Goal: Task Accomplishment & Management: Manage account settings

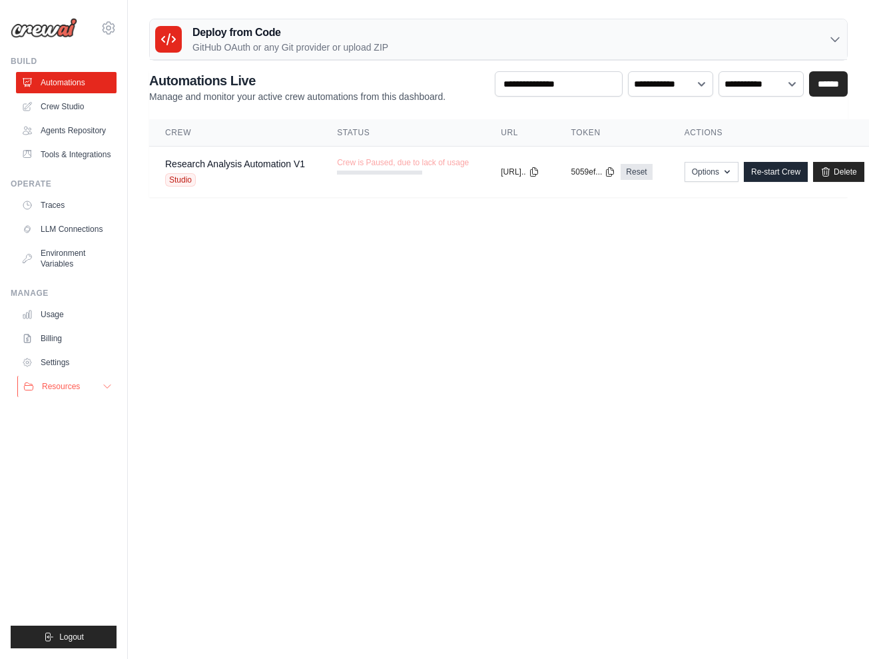
click at [106, 384] on icon at bounding box center [107, 386] width 11 height 11
click at [108, 29] on icon at bounding box center [109, 28] width 16 height 16
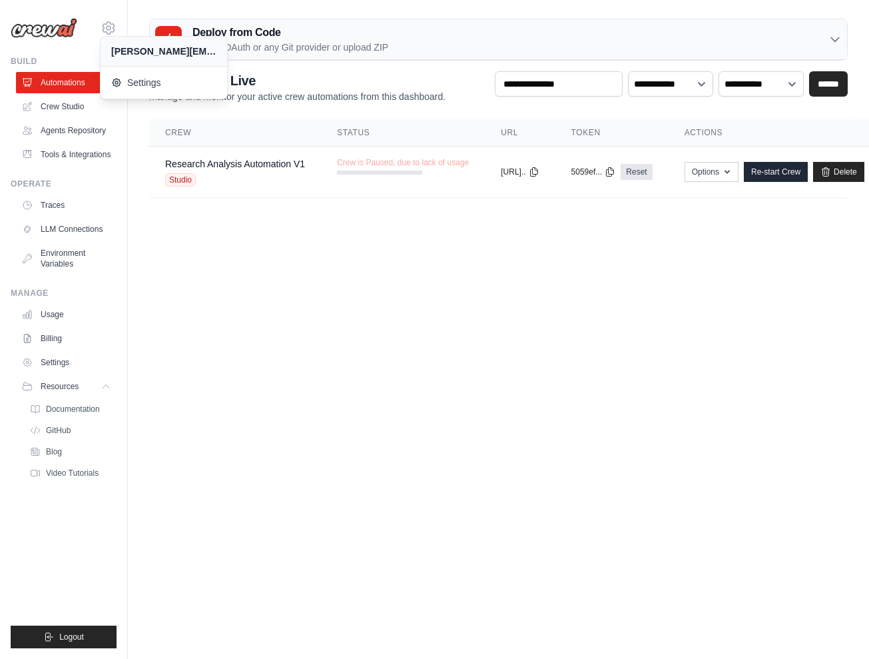
click at [137, 53] on div "[PERSON_NAME][EMAIL_ADDRESS][PERSON_NAME][DOMAIN_NAME]" at bounding box center [163, 51] width 105 height 13
click at [123, 49] on div "[PERSON_NAME][EMAIL_ADDRESS][PERSON_NAME][DOMAIN_NAME]" at bounding box center [163, 51] width 105 height 13
click at [332, 310] on body "robin.euler@antalisequity.com Settings Build Automations Resources" at bounding box center [434, 329] width 869 height 659
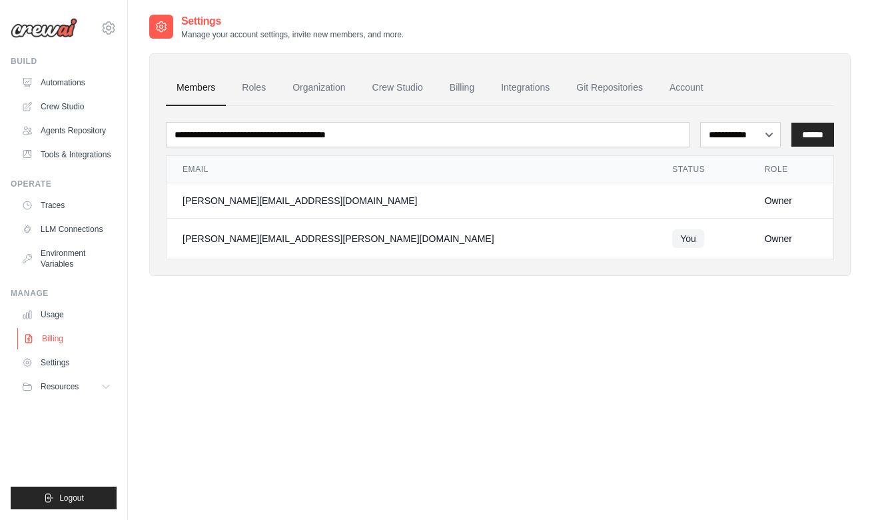
click at [52, 337] on link "Billing" at bounding box center [67, 338] width 101 height 21
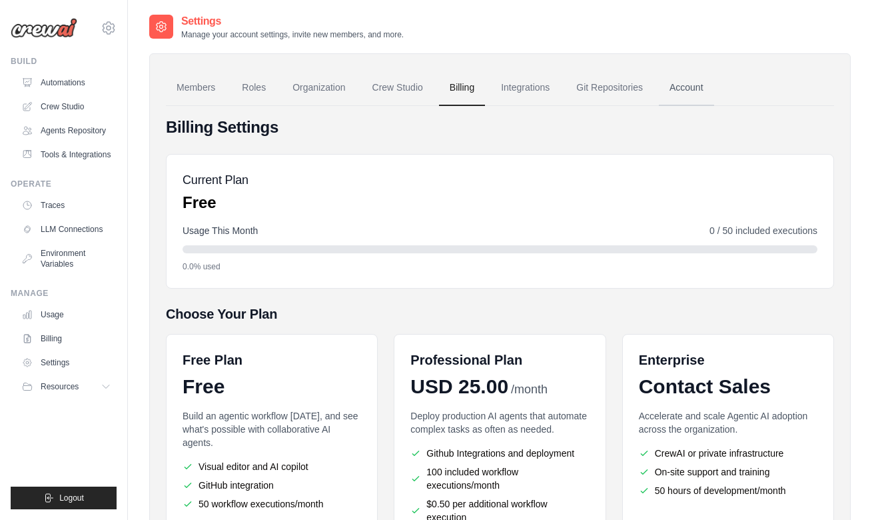
click at [685, 87] on link "Account" at bounding box center [686, 88] width 55 height 36
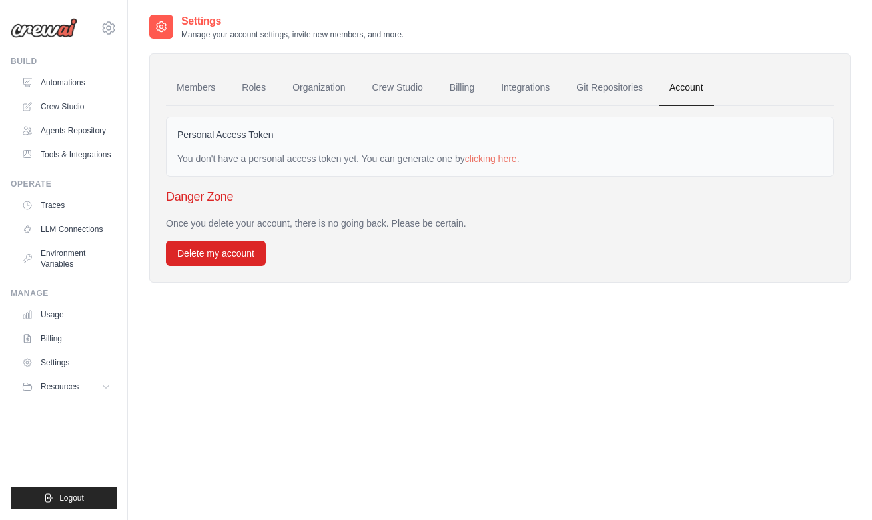
scroll to position [1, 0]
click at [105, 387] on icon at bounding box center [107, 386] width 11 height 11
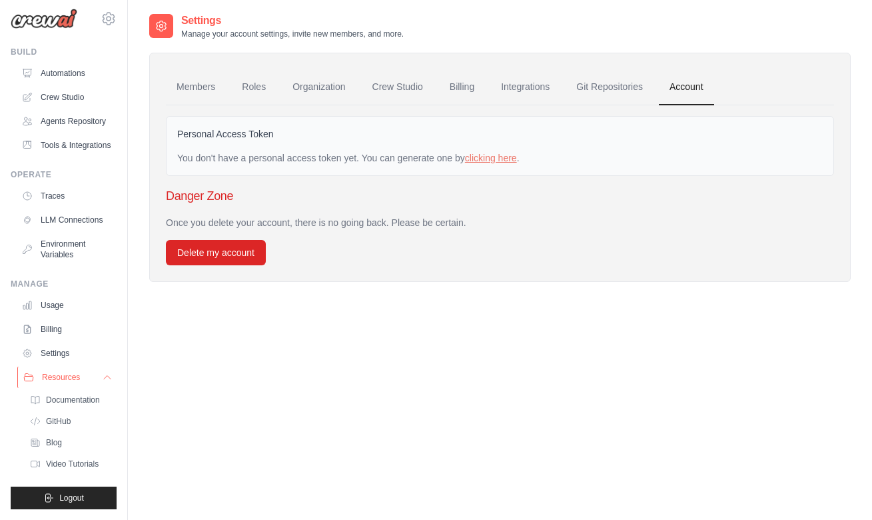
scroll to position [41, 0]
